Goal: Transaction & Acquisition: Purchase product/service

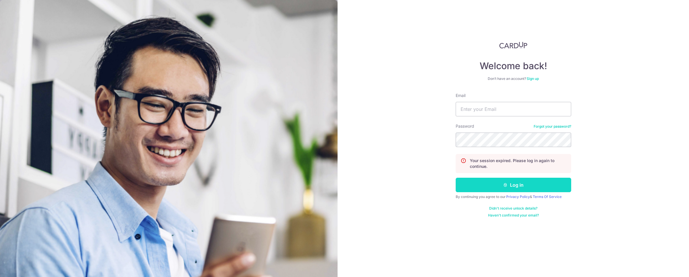
type input "[EMAIL_ADDRESS][DOMAIN_NAME]"
click at [519, 184] on button "Log in" at bounding box center [514, 184] width 116 height 14
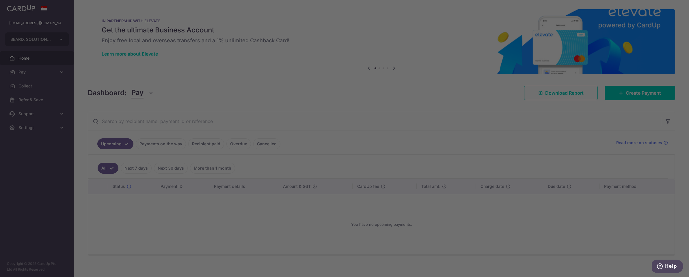
click at [240, 101] on div at bounding box center [348, 139] width 696 height 279
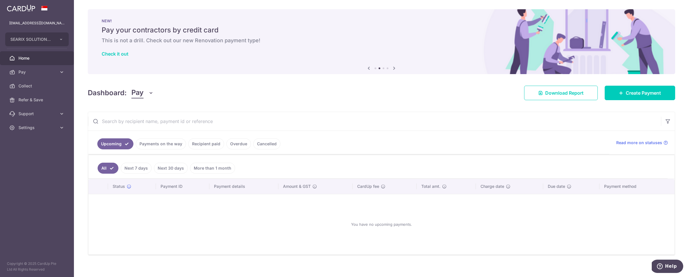
click at [281, 36] on div "NEW! Pay your contractors by credit card This is not a drill. Check out our new…" at bounding box center [382, 38] width 588 height 58
click at [627, 94] on span "Create Payment" at bounding box center [643, 92] width 35 height 7
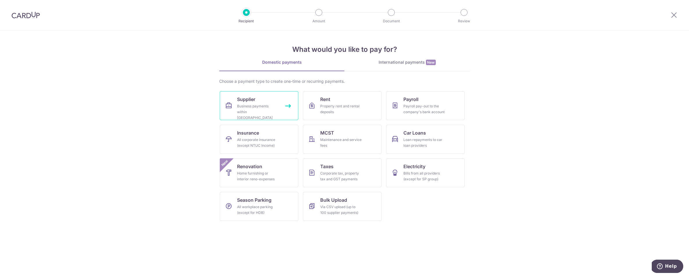
click at [264, 105] on div "Business payments within Singapore" at bounding box center [258, 111] width 42 height 17
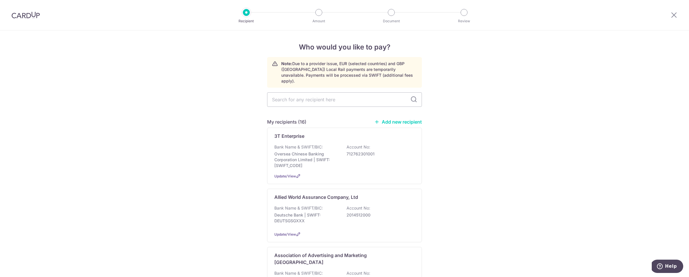
scroll to position [395, 0]
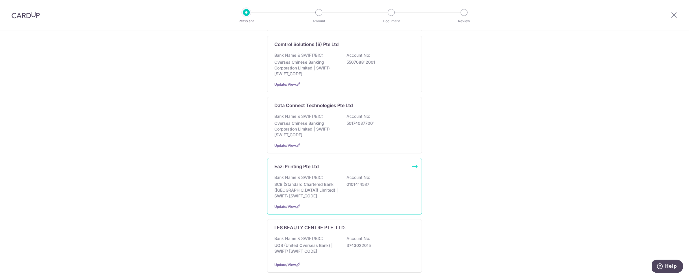
click at [286, 163] on p "Eazi Printing Pte Ltd" at bounding box center [296, 166] width 44 height 7
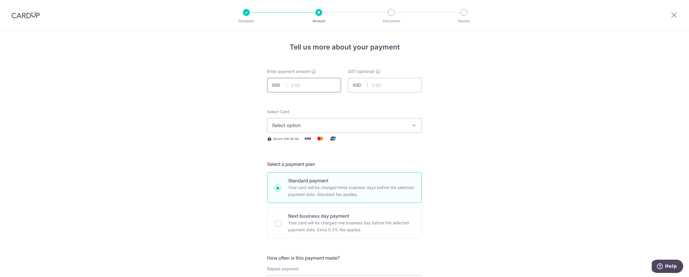
click at [313, 87] on input "text" at bounding box center [304, 85] width 74 height 14
type input "125.00"
type input "11.25"
click at [324, 121] on button "Select option" at bounding box center [344, 125] width 155 height 14
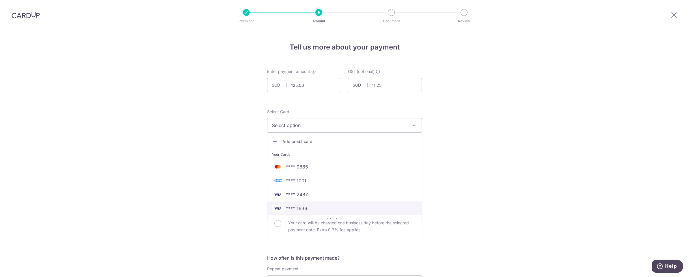
click at [318, 209] on span "**** 1636" at bounding box center [344, 208] width 145 height 7
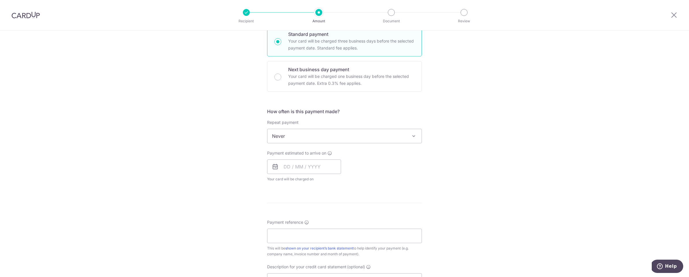
scroll to position [148, 0]
click at [279, 168] on input "text" at bounding box center [304, 164] width 74 height 14
click at [333, 218] on link "12" at bounding box center [336, 216] width 9 height 9
type input "[DATE]"
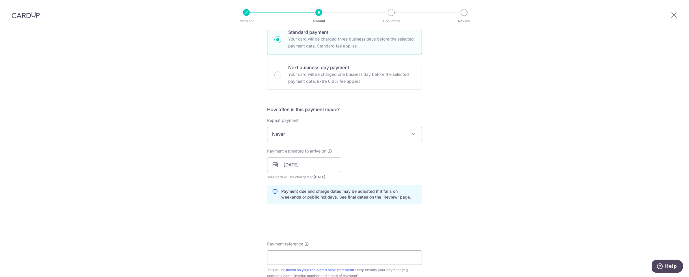
click at [472, 170] on div "Tell us more about your payment Enter payment amount SGD 125.00 125.00 GST (opt…" at bounding box center [344, 174] width 689 height 585
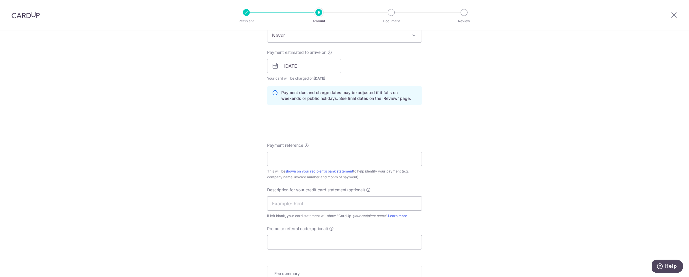
scroll to position [257, 0]
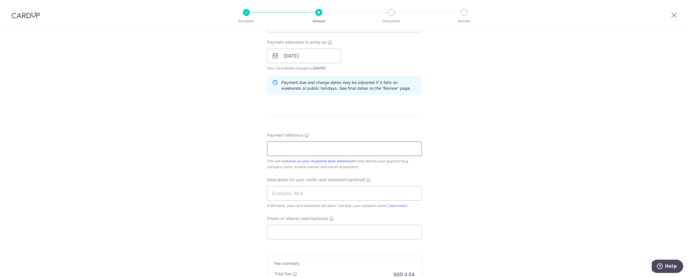
click at [370, 146] on input "Payment reference" at bounding box center [344, 148] width 155 height 14
type input "Searix 202509 00203"
type input "Eazi Print SID"
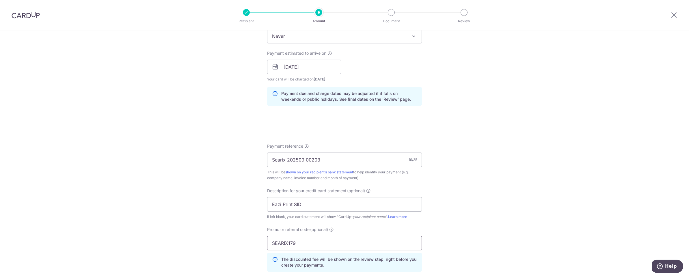
scroll to position [365, 0]
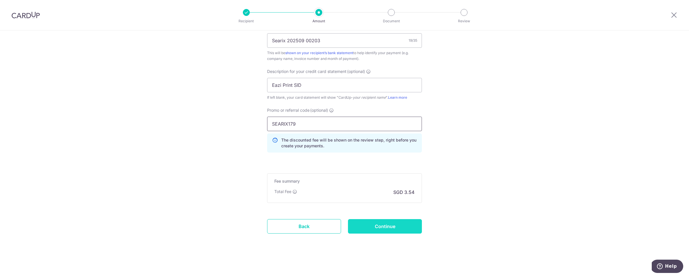
type input "SEARIX179"
click at [401, 228] on input "Continue" at bounding box center [385, 226] width 74 height 14
type input "Create Schedule"
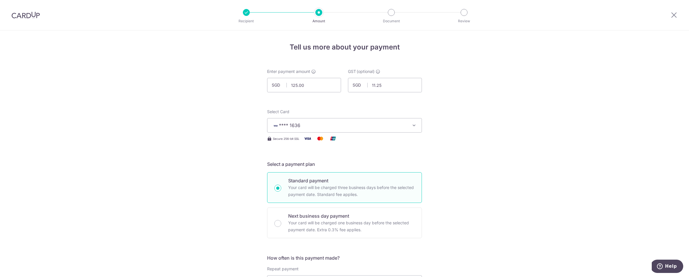
click at [286, 127] on span "**** 1636" at bounding box center [289, 125] width 21 height 6
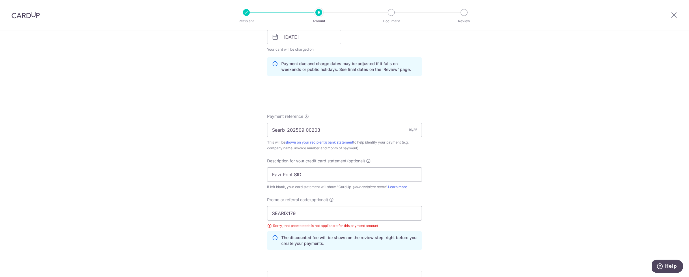
scroll to position [373, 0]
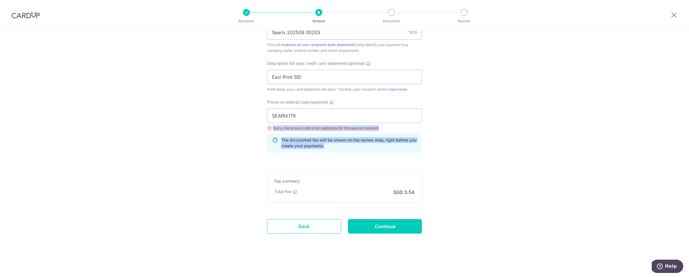
drag, startPoint x: 254, startPoint y: 129, endPoint x: 357, endPoint y: 148, distance: 104.5
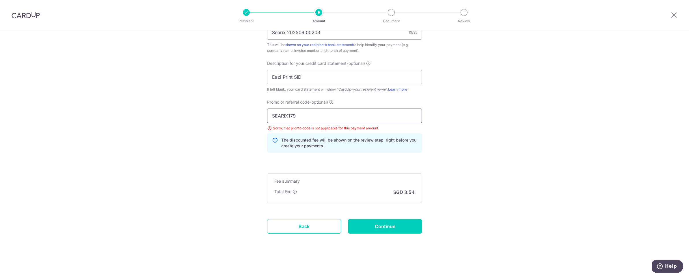
click at [337, 113] on input "SEARIX179" at bounding box center [344, 115] width 155 height 14
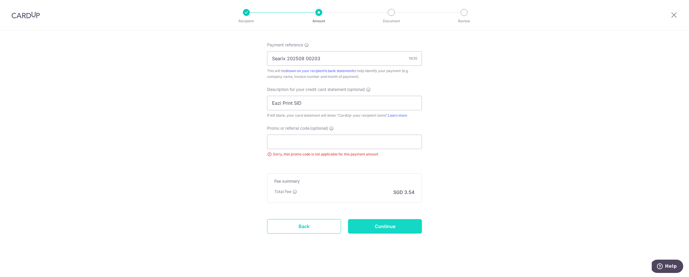
click at [379, 225] on input "Continue" at bounding box center [385, 226] width 74 height 14
type input "Update Schedule"
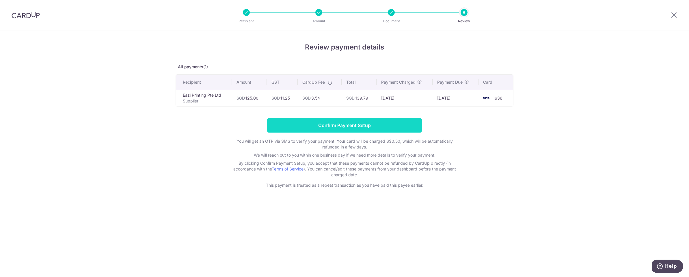
click at [402, 121] on input "Confirm Payment Setup" at bounding box center [344, 125] width 155 height 14
